Goal: Task Accomplishment & Management: Complete application form

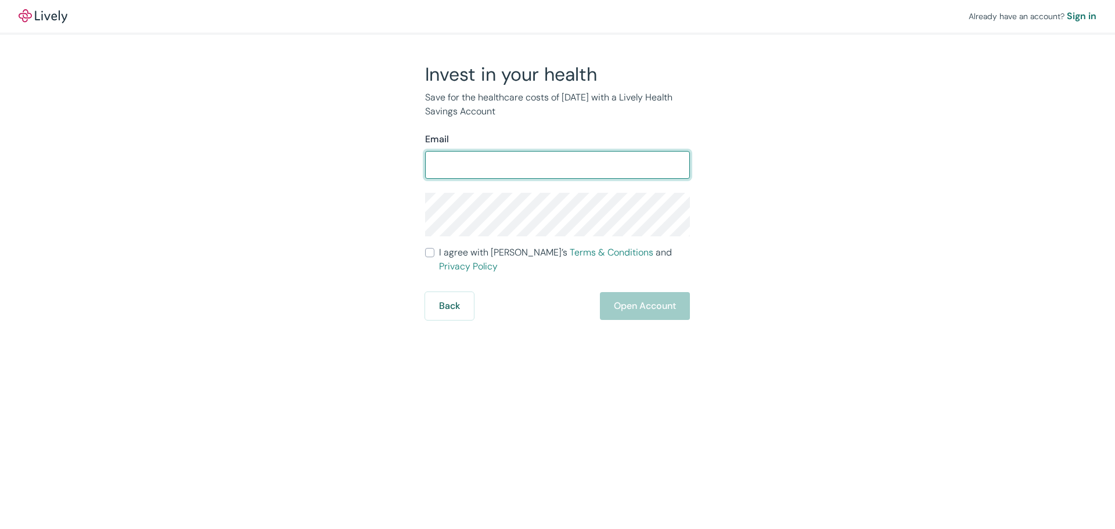
click at [515, 172] on input "Email" at bounding box center [557, 164] width 265 height 23
type input "wendee@goals2life.com"
click at [378, 244] on div "Invest in your health Save for the healthcare costs of tomorrow with a Lively H…" at bounding box center [551, 191] width 558 height 257
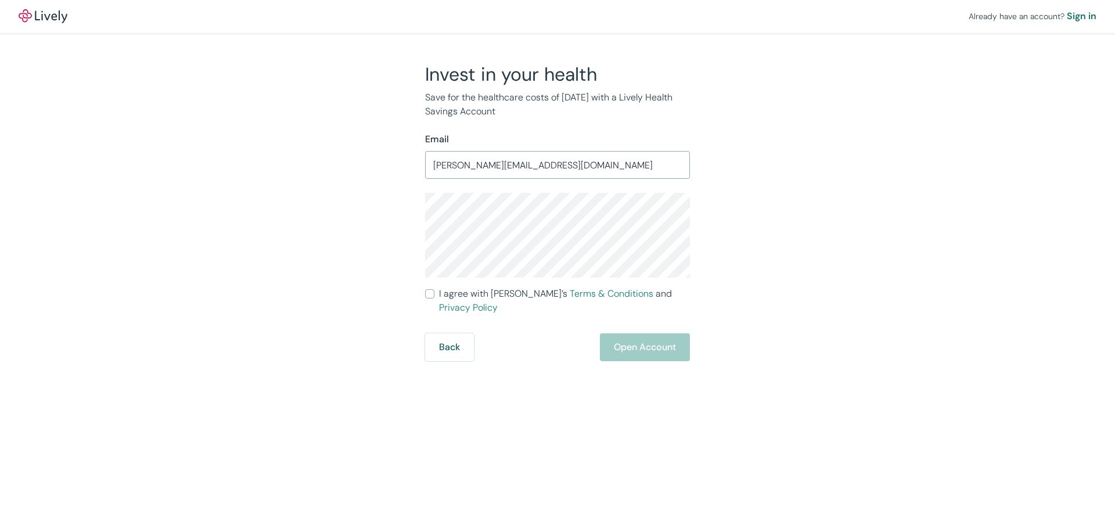
click at [392, 224] on div "Invest in your health Save for the healthcare costs of tomorrow with a Lively H…" at bounding box center [551, 212] width 558 height 299
click at [396, 222] on div "Invest in your health Save for the healthcare costs of tomorrow with a Lively H…" at bounding box center [551, 212] width 558 height 299
click at [652, 333] on div "Back Open Account" at bounding box center [557, 347] width 265 height 28
click at [433, 293] on input "I agree with Lively’s Terms & Conditions and Privacy Policy" at bounding box center [429, 293] width 9 height 9
checkbox input "true"
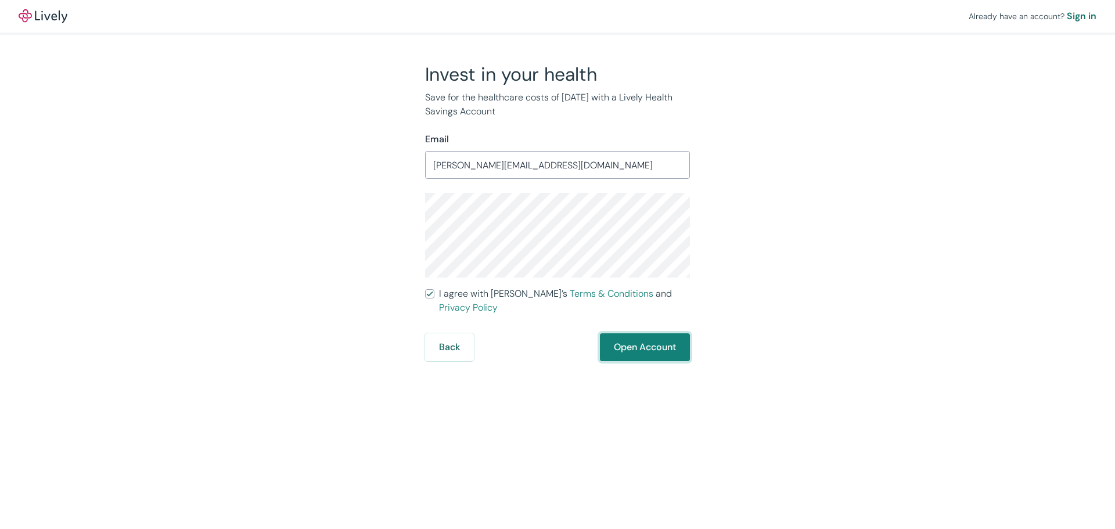
click at [632, 333] on button "Open Account" at bounding box center [645, 347] width 90 height 28
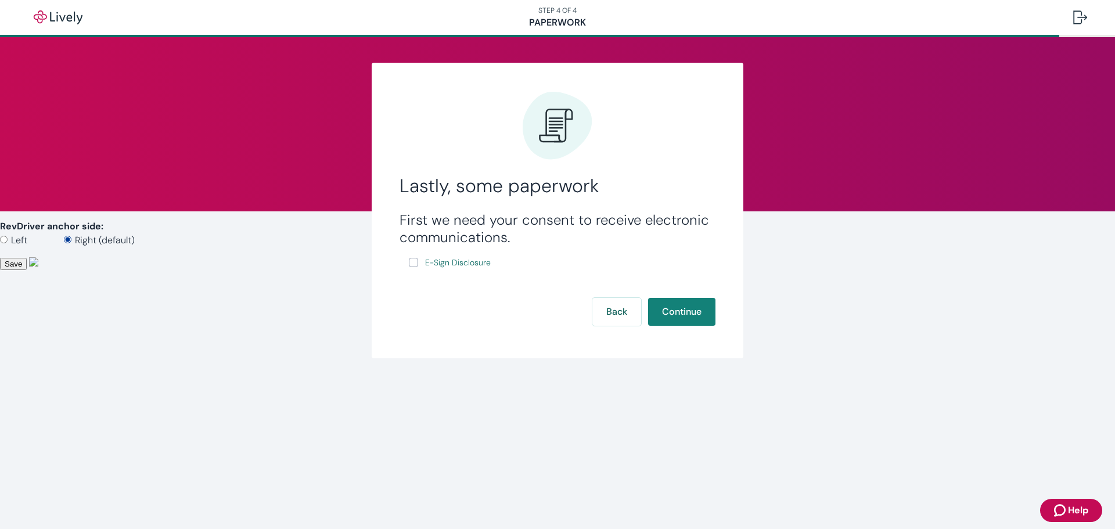
scroll to position [405, 0]
click at [476, 268] on span "E-Sign Disclosure" at bounding box center [458, 263] width 66 height 12
click at [691, 317] on button "Continue" at bounding box center [681, 312] width 67 height 28
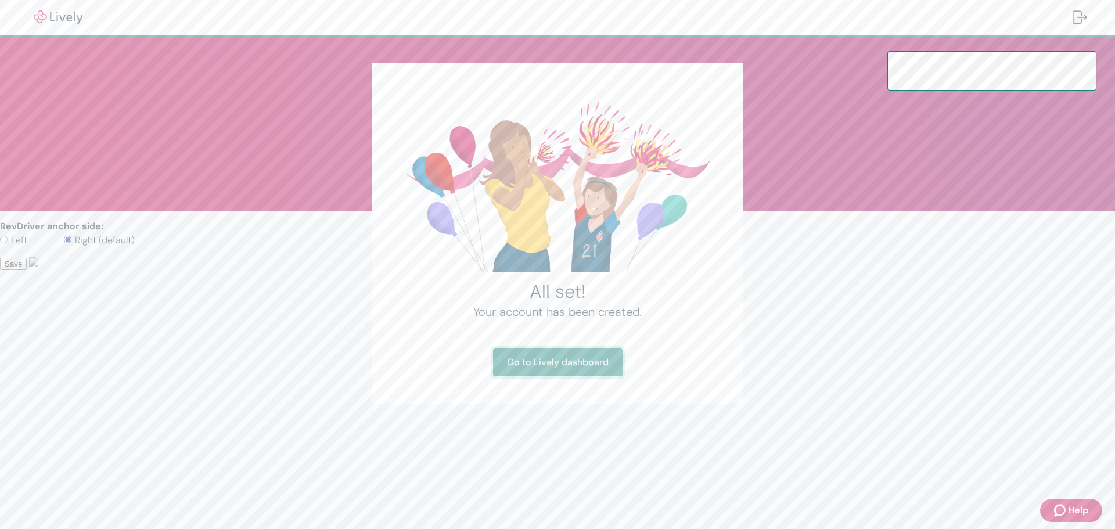
click at [570, 367] on link "Go to Lively dashboard" at bounding box center [558, 363] width 130 height 28
